Goal: Information Seeking & Learning: Learn about a topic

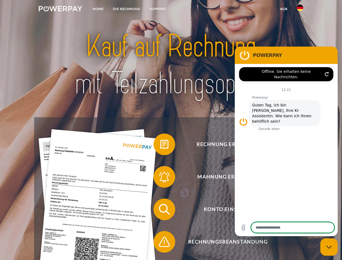
click at [60, 9] on img at bounding box center [61, 8] width 44 height 5
click at [300, 9] on img at bounding box center [300, 8] width 6 height 6
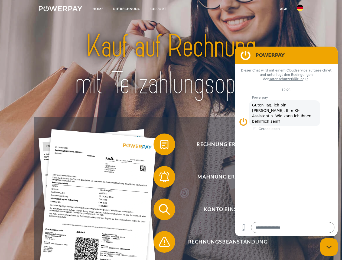
click at [284, 9] on link "agb" at bounding box center [283, 9] width 17 height 10
click at [160, 145] on span at bounding box center [156, 144] width 27 height 27
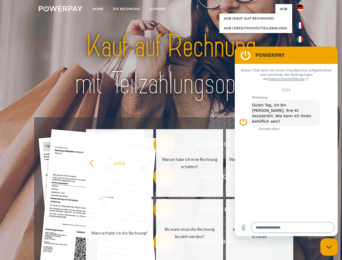
click at [160, 178] on div "Rechnung erhalten? Mahnung erhalten? Konto einsehen" at bounding box center [171, 225] width 274 height 217
click at [160, 210] on link "Bis wann muss die Rechnung bezahlt werden?" at bounding box center [189, 233] width 67 height 68
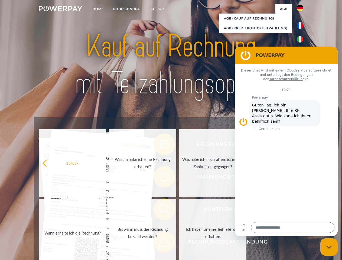
click at [160, 243] on span at bounding box center [156, 241] width 27 height 27
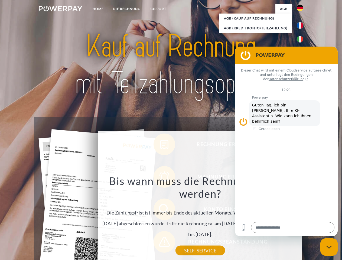
click at [329, 247] on icon "Messaging-Fenster schließen" at bounding box center [329, 247] width 6 height 4
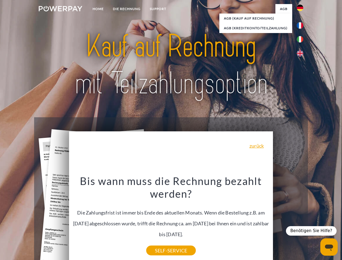
type textarea "*"
